Goal: Find contact information: Find contact information

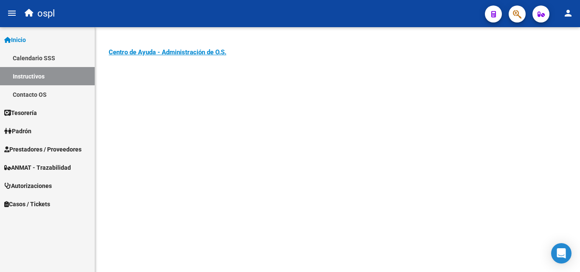
click at [28, 93] on link "Contacto OS" at bounding box center [47, 94] width 95 height 18
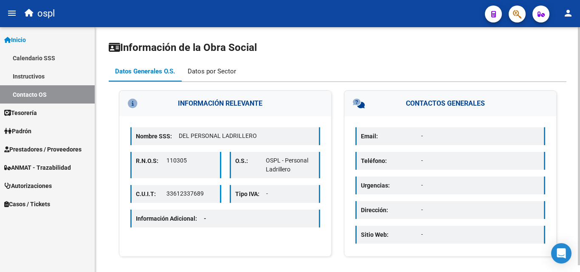
click at [217, 69] on div "Datos por Sector" at bounding box center [212, 71] width 48 height 9
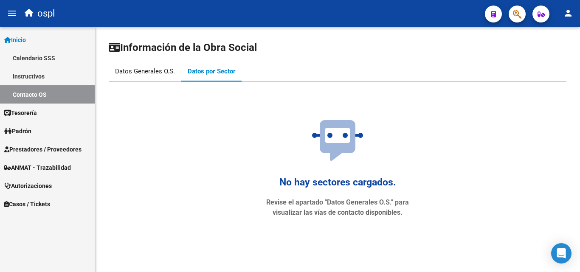
click at [140, 70] on div "Datos Generales O.S." at bounding box center [145, 71] width 60 height 9
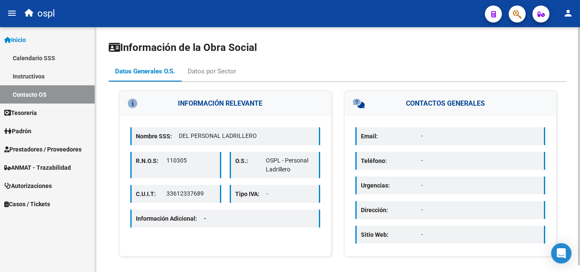
scroll to position [7, 0]
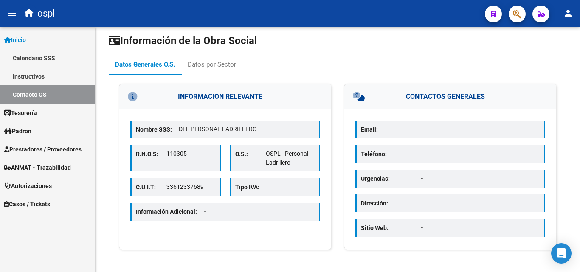
click at [33, 56] on link "Calendario SSS" at bounding box center [47, 58] width 95 height 18
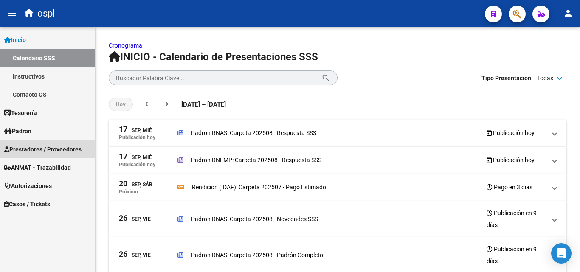
click at [41, 147] on span "Prestadores / Proveedores" at bounding box center [42, 149] width 77 height 9
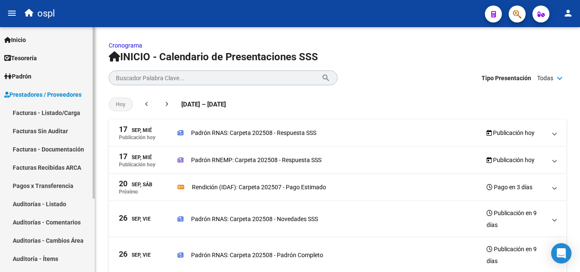
click at [62, 111] on link "Facturas - Listado/Carga" at bounding box center [47, 113] width 95 height 18
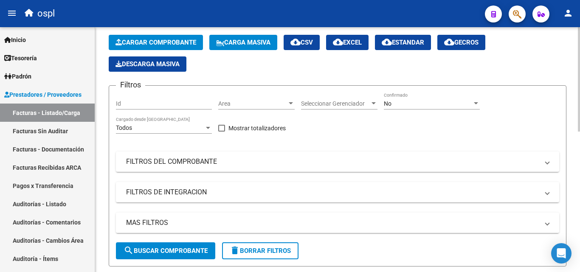
scroll to position [85, 0]
